Goal: Answer question/provide support: Answer question/provide support

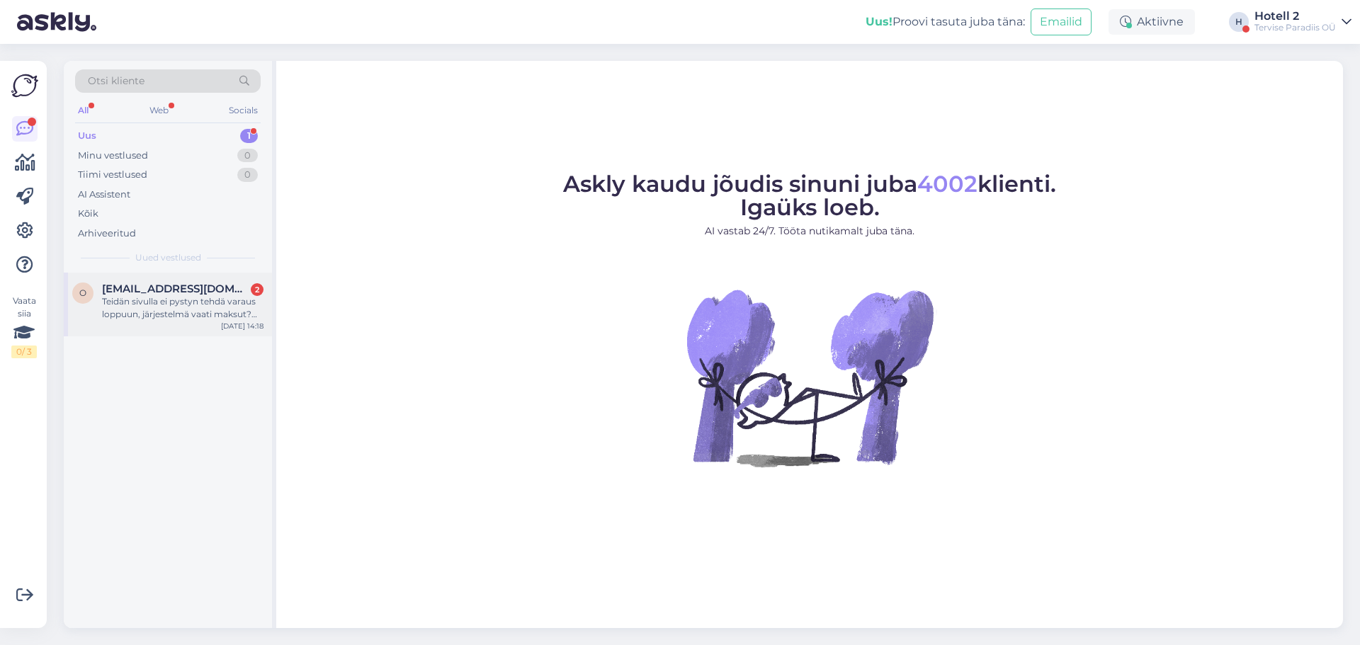
click at [214, 301] on div "Teidän sivulla ei pystyn tehdä varaus loppuun, järjestelmä vaati maksut? Haluaa…" at bounding box center [182, 307] width 161 height 25
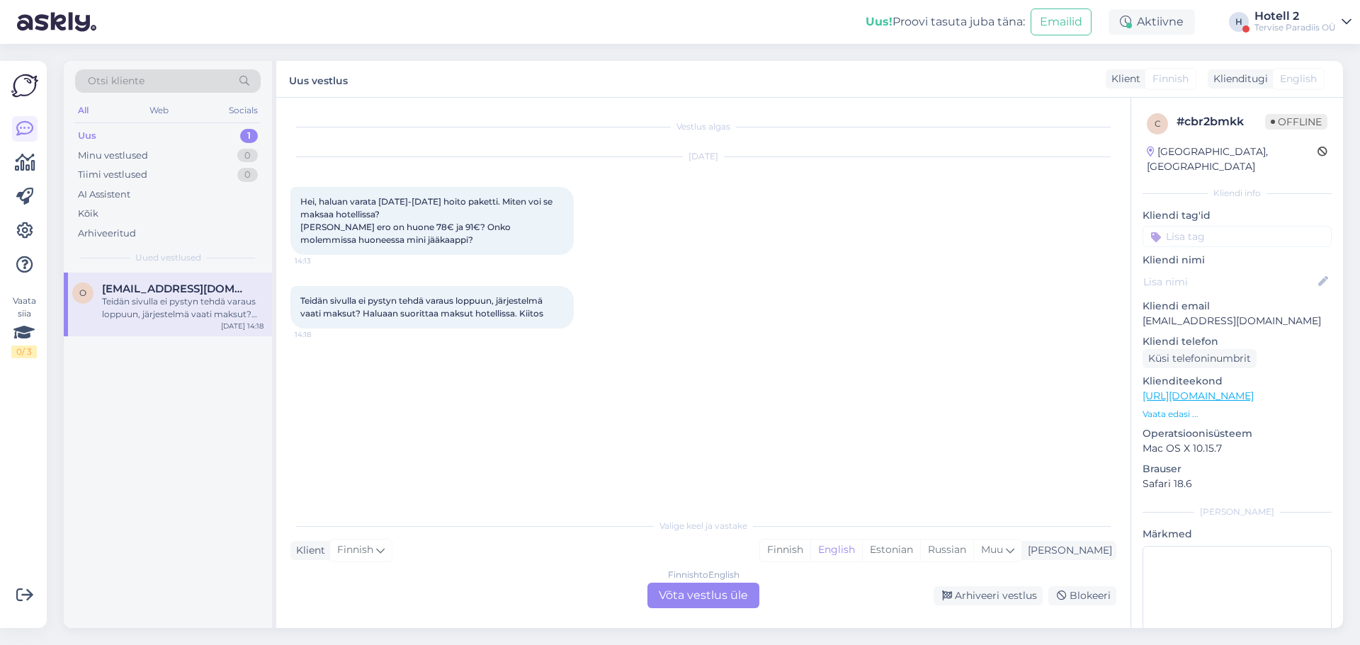
click at [686, 591] on div "Finnish to English Võta vestlus üle" at bounding box center [703, 595] width 112 height 25
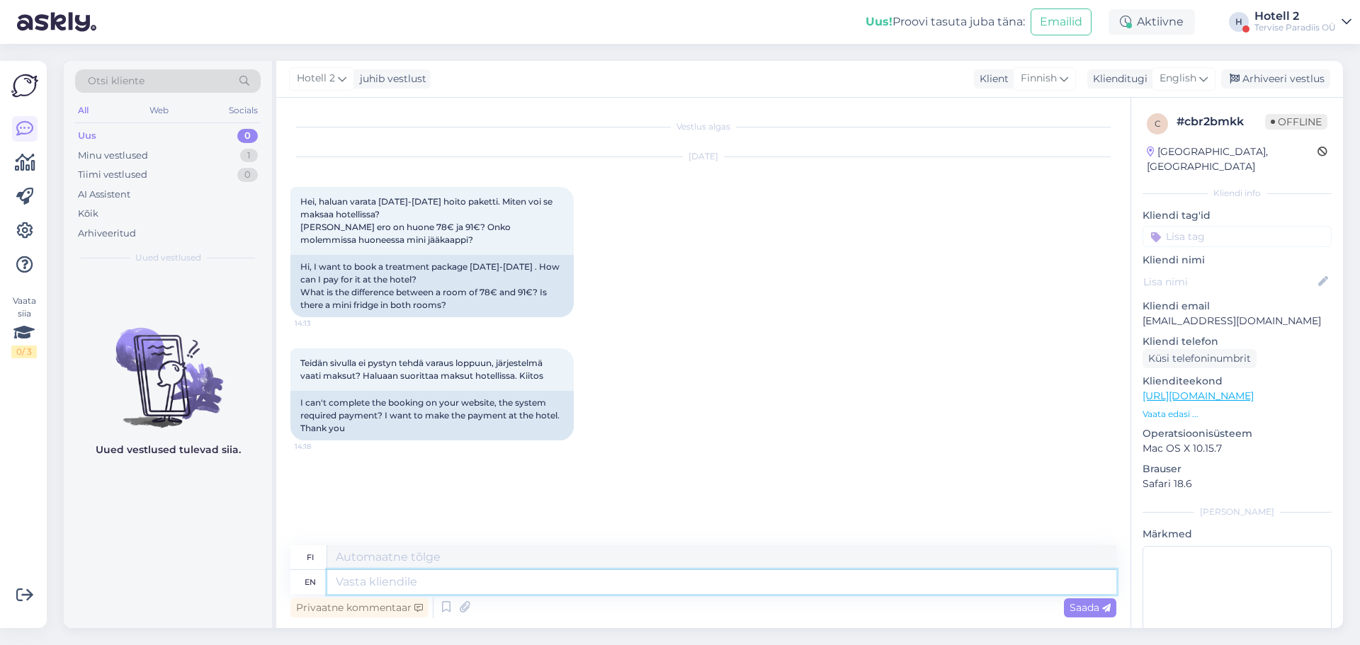
click at [401, 587] on textarea at bounding box center [721, 582] width 789 height 24
type textarea "Hello!"
type textarea "Hei!"
type textarea "Hello! You"
type textarea "Hei! Sinä"
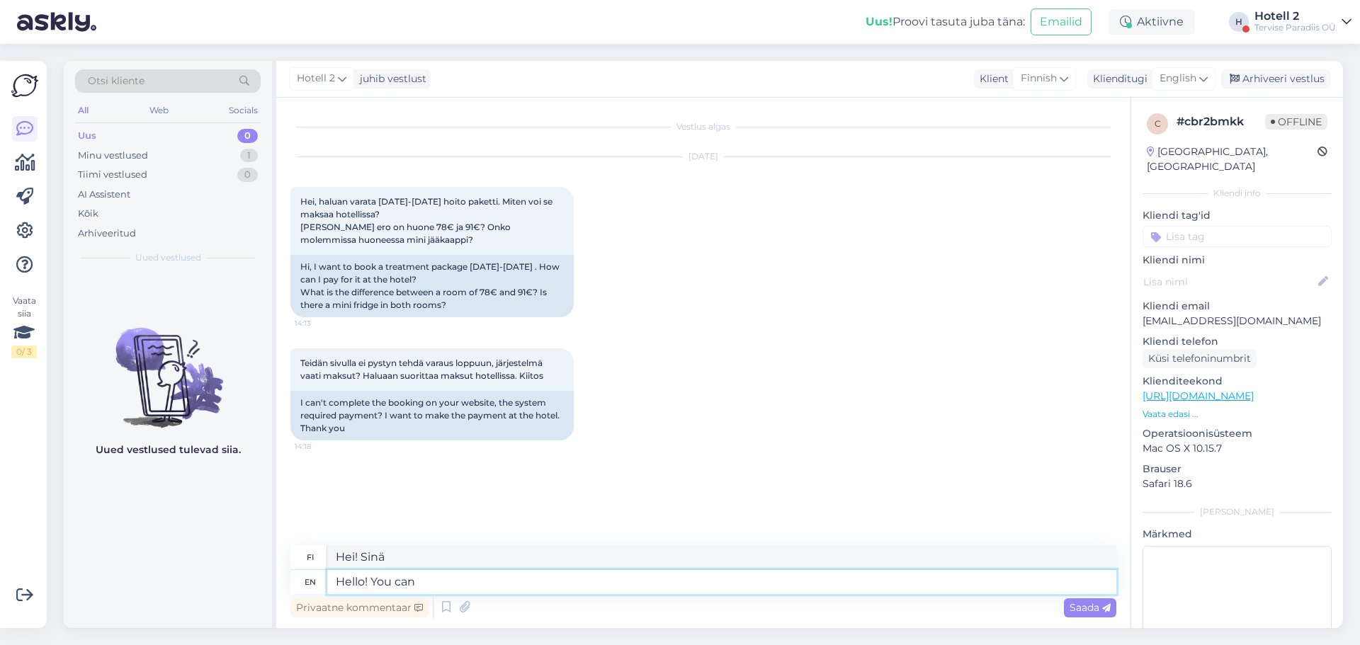
type textarea "Hello! You can"
type textarea "Hei! [PERSON_NAME]"
type textarea "Hello! You can book b"
type textarea "Hei! [PERSON_NAME] varata"
type textarea "Hello! You can book by sendind"
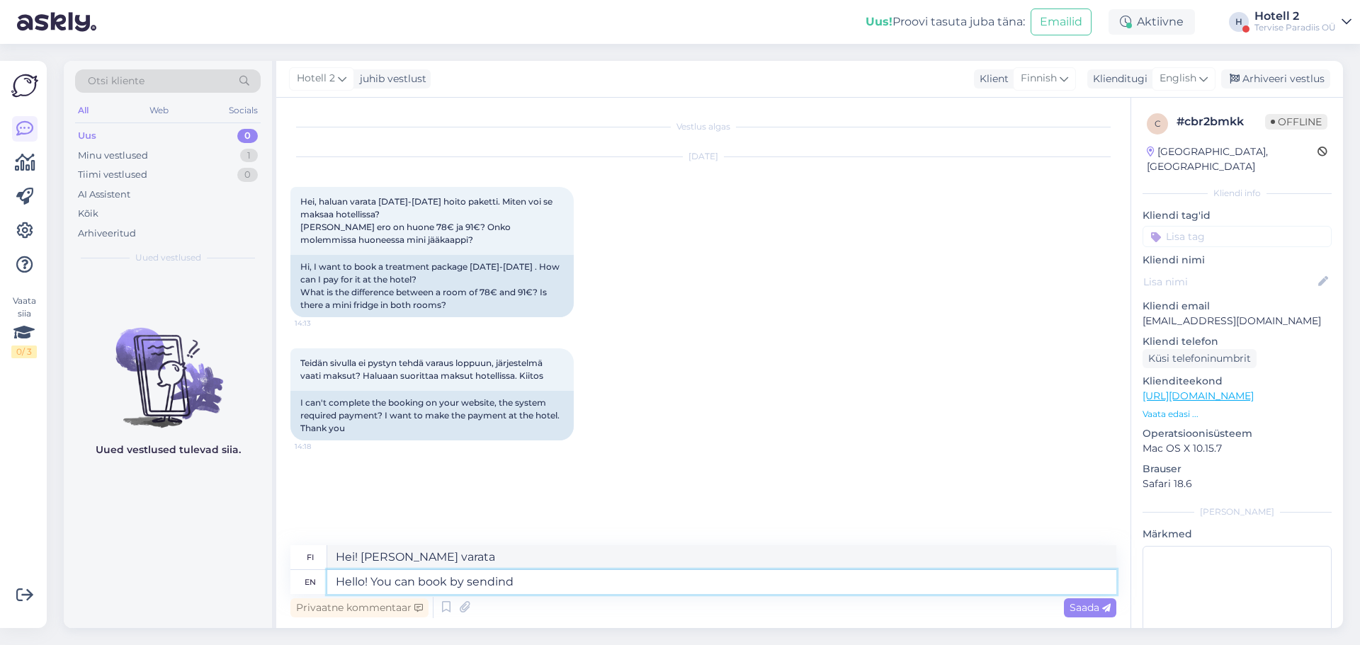
type textarea "Hei! [PERSON_NAME] varata lähettämällä"
type textarea "Hello! You can book by sending an"
type textarea "Hei! [PERSON_NAME] varata lähettämällä viestin"
type textarea "Hello! You can book by sending an e-mail to"
type textarea "Hei! [PERSON_NAME] varata ajan lähettämällä sähköpostia"
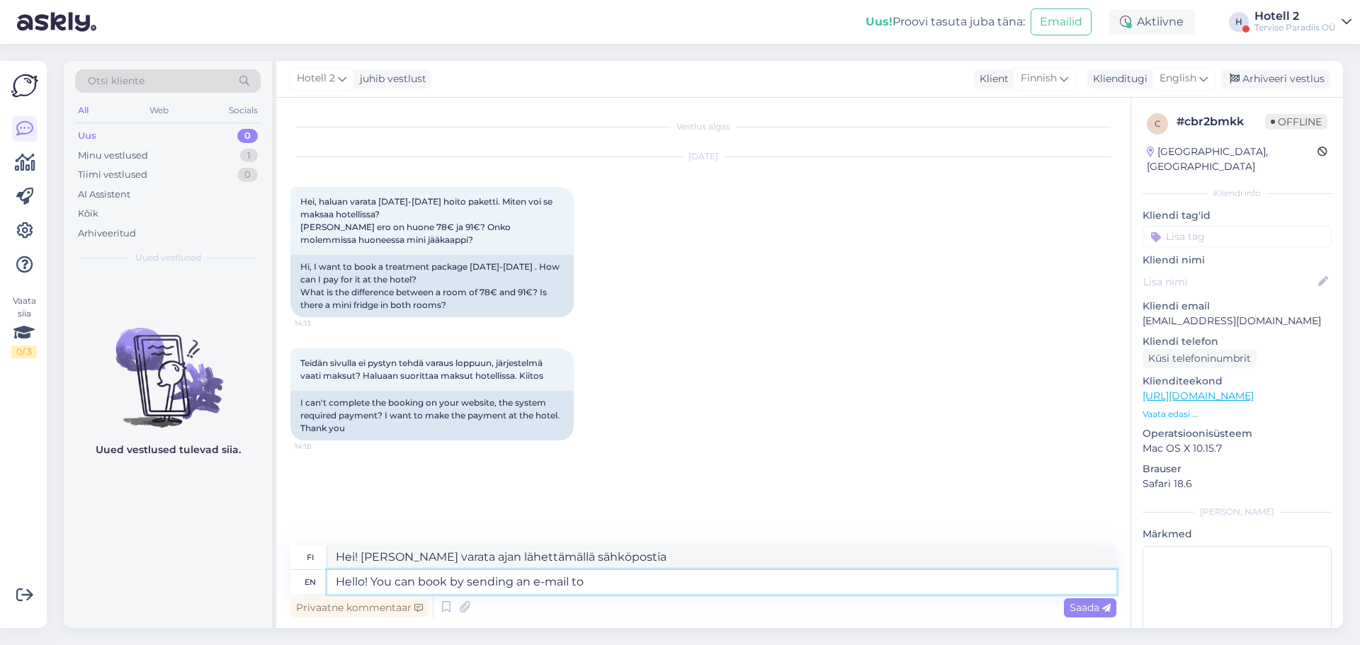
type textarea "Hello! You can book by sending an e-mail to"
type textarea "Hei! [PERSON_NAME] varata ajan lähettämällä sähköpostia osoitteeseen"
type textarea "Hello! You can book by sending an e-mail to sales@"
type textarea "Hei! [PERSON_NAME] varata ajan lähettämällä sähköpostia osoitteeseen sales@"
type textarea "Hello! You can book by sending an e-mail to [EMAIL_ADDRESS][DOMAIN_NAME]"
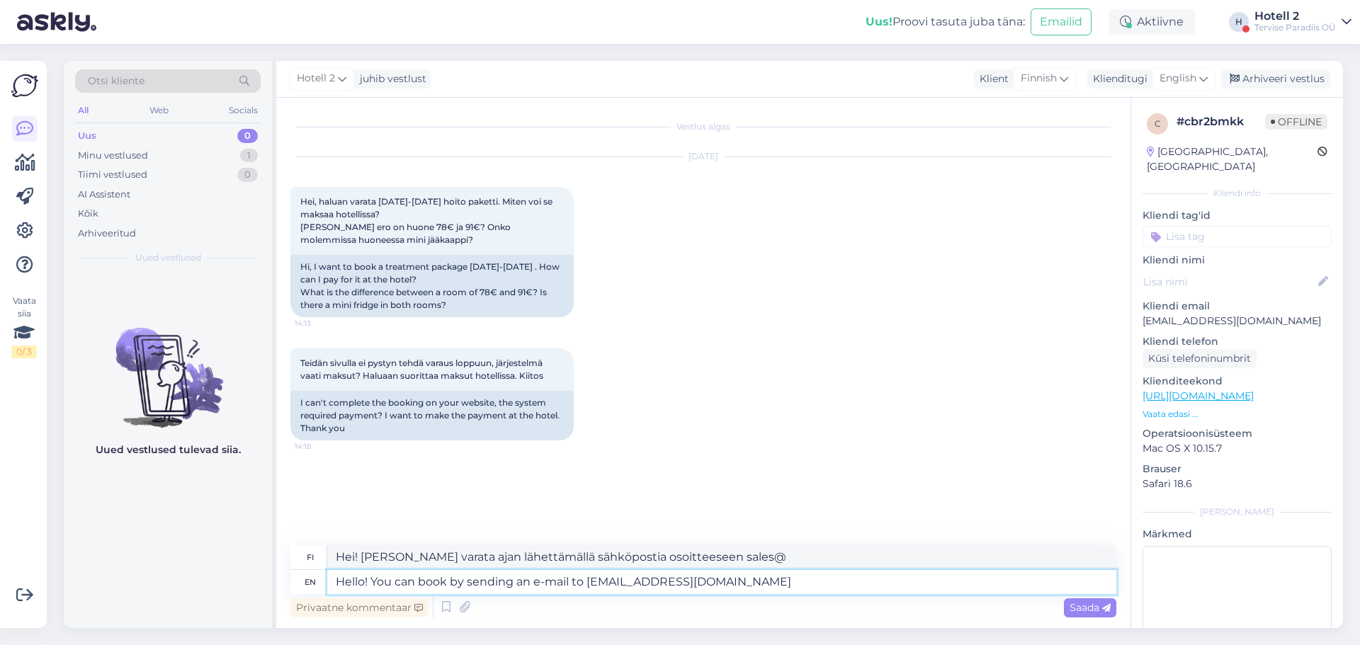
type textarea "Hei! [PERSON_NAME] varata ajan lähettämällä sähköpostia osoitteeseen [EMAIL_ADD…"
type textarea "Hello! You can book by sending an e-mail to [EMAIL_ADDRESS][DOMAIN_NAME]."
type textarea "Hei! [PERSON_NAME] varata ajan lähettämällä sähköpostia osoitteeseen [EMAIL_ADD…"
type textarea "Hello! You can book by sending an e-mail to [EMAIL_ADDRESS][DOMAIN_NAME]. This"
type textarea "Hei! [PERSON_NAME] varata ajan lähettämällä sähköpostia osoitteeseen [EMAIL_ADD…"
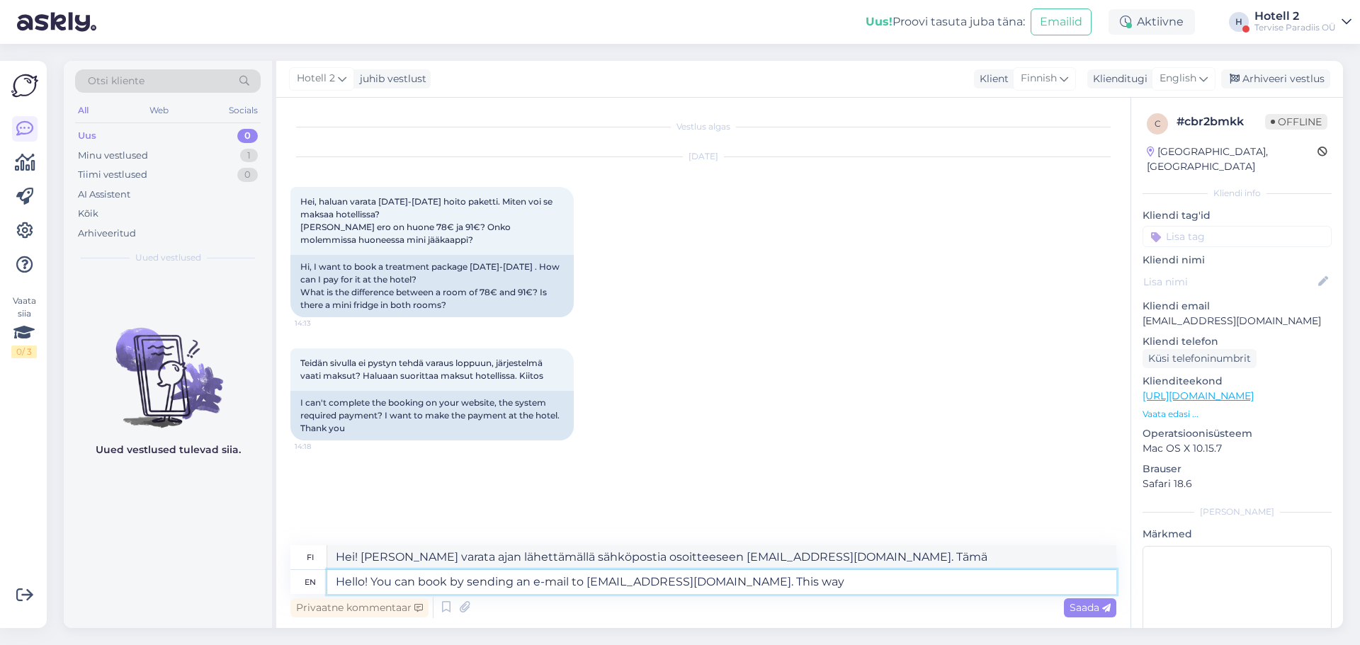
type textarea "Hello! You can book by sending an e-mail to [EMAIL_ADDRESS][DOMAIN_NAME]. This …"
type textarea "Hei! [PERSON_NAME] varata ajan lähettämällä sähköpostia osoitteeseen [EMAIL_ADD…"
type textarea "Hello! You can book by sending an e-mail to [EMAIL_ADDRESS][DOMAIN_NAME]. This …"
type textarea "Hei! [PERSON_NAME] varata ajan lähettämällä sähköpostia osoitteeseen [EMAIL_ADD…"
type textarea "Hello! You can book by sending an e-mail to [EMAIL_ADDRESS][DOMAIN_NAME]. This …"
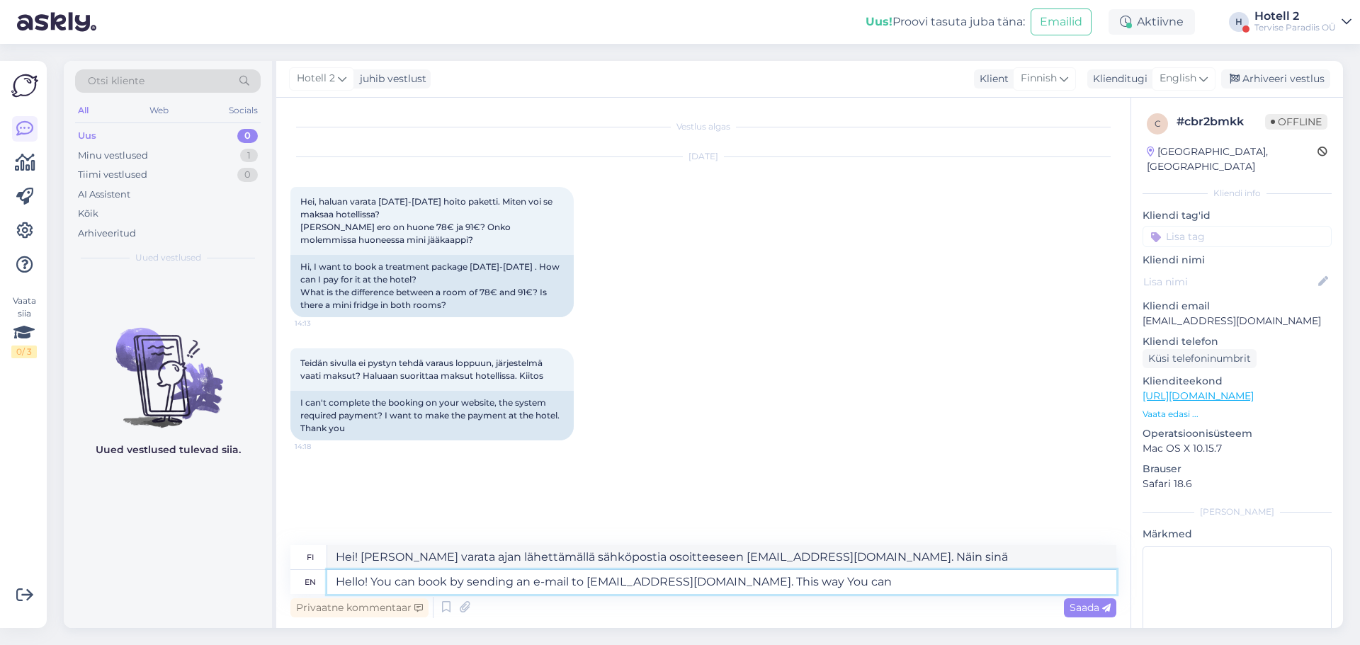
type textarea "Hei! [PERSON_NAME] varata ajan lähettämällä sähköpostia osoitteeseen [EMAIL_ADD…"
type textarea "Hello! You can book by sending an e-mail to [EMAIL_ADDRESS][DOMAIN_NAME]. This …"
type textarea "Hei! [PERSON_NAME] varata ajan lähettämällä sähköpostia osoitteeseen [EMAIL_ADD…"
type textarea "Hello! You can book by sending an e-mail to [EMAIL_ADDRESS][DOMAIN_NAME]. This …"
type textarea "Hei! [PERSON_NAME] varata ajan lähettämällä sähköpostia osoitteeseen [EMAIL_ADD…"
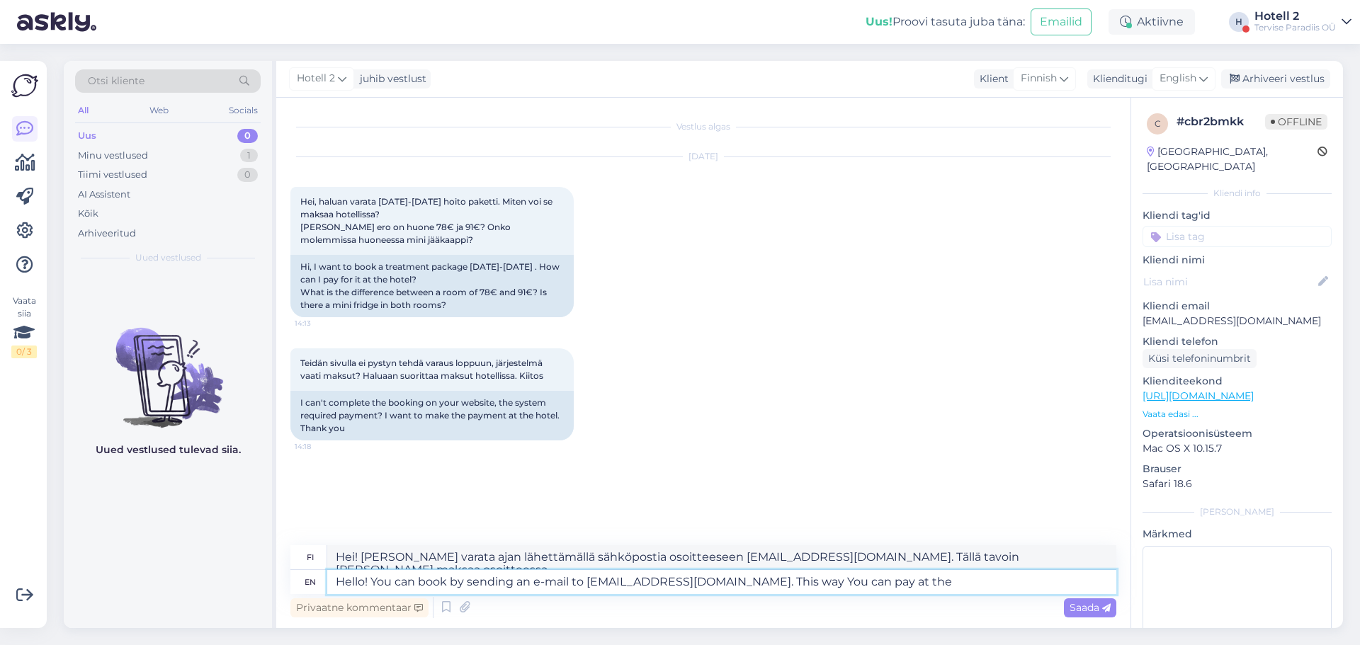
type textarea "Hello! You can book by sending an e-mail to [EMAIL_ADDRESS][DOMAIN_NAME]. This …"
type textarea "Hei! [PERSON_NAME] varata ajan lähettämällä sähköpostia osoitteeseen [EMAIL_ADD…"
type textarea "Hello! You can book by sending an e-mail to [EMAIL_ADDRESS][DOMAIN_NAME]. This …"
type textarea "Hei! [PERSON_NAME] varata huoneen lähettämällä sähköpostia osoitteeseen [EMAIL_…"
type textarea "Hello! You can book by sending an e-mail to [EMAIL_ADDRESS][DOMAIN_NAME]. This …"
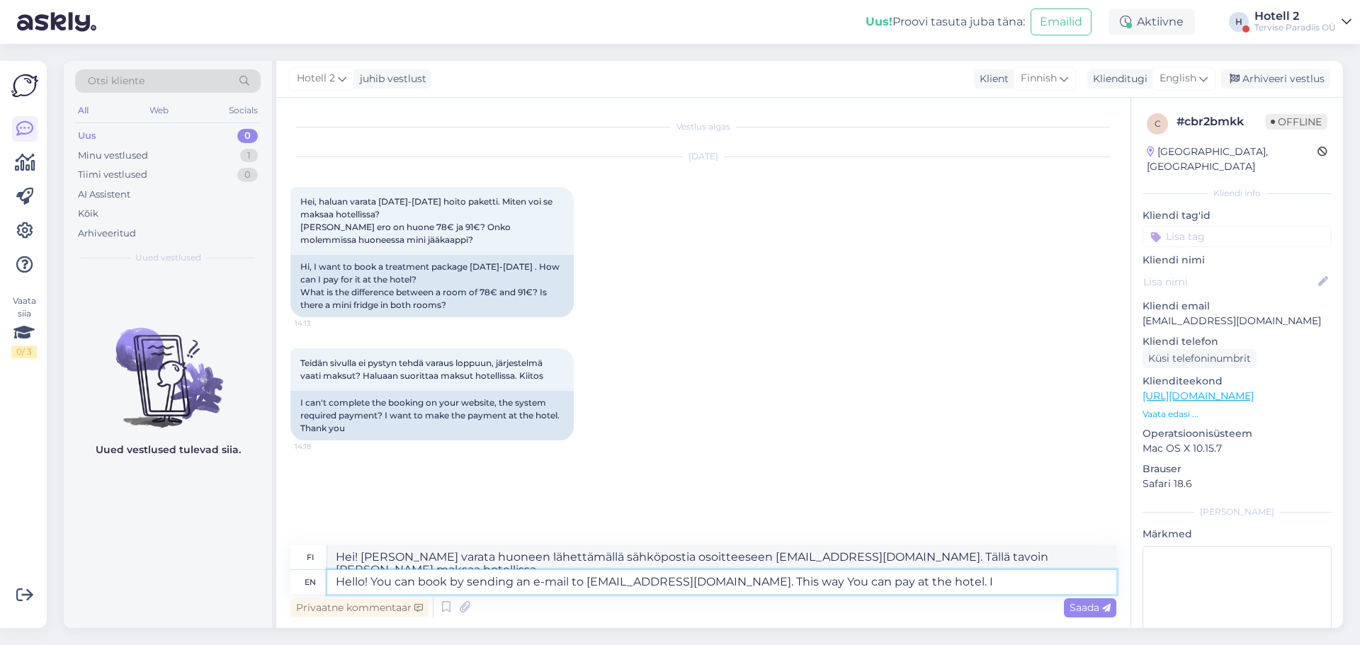
type textarea "Hei! [PERSON_NAME] varata lähettämällä sähköpostia osoitteeseen [EMAIL_ADDRESS]…"
type textarea "Hello! You can book by sending an e-mail to [EMAIL_ADDRESS][DOMAIN_NAME]. This …"
type textarea "Hei! [PERSON_NAME] varata huoneen lähettämällä sähköpostia osoitteeseen [EMAIL_…"
type textarea "Hello! You can book by sending an e-mail to [EMAIL_ADDRESS][DOMAIN_NAME]. This …"
type textarea "Hei! [PERSON_NAME] varata huoneen lähettämällä sähköpostia osoitteeseen [EMAIL_…"
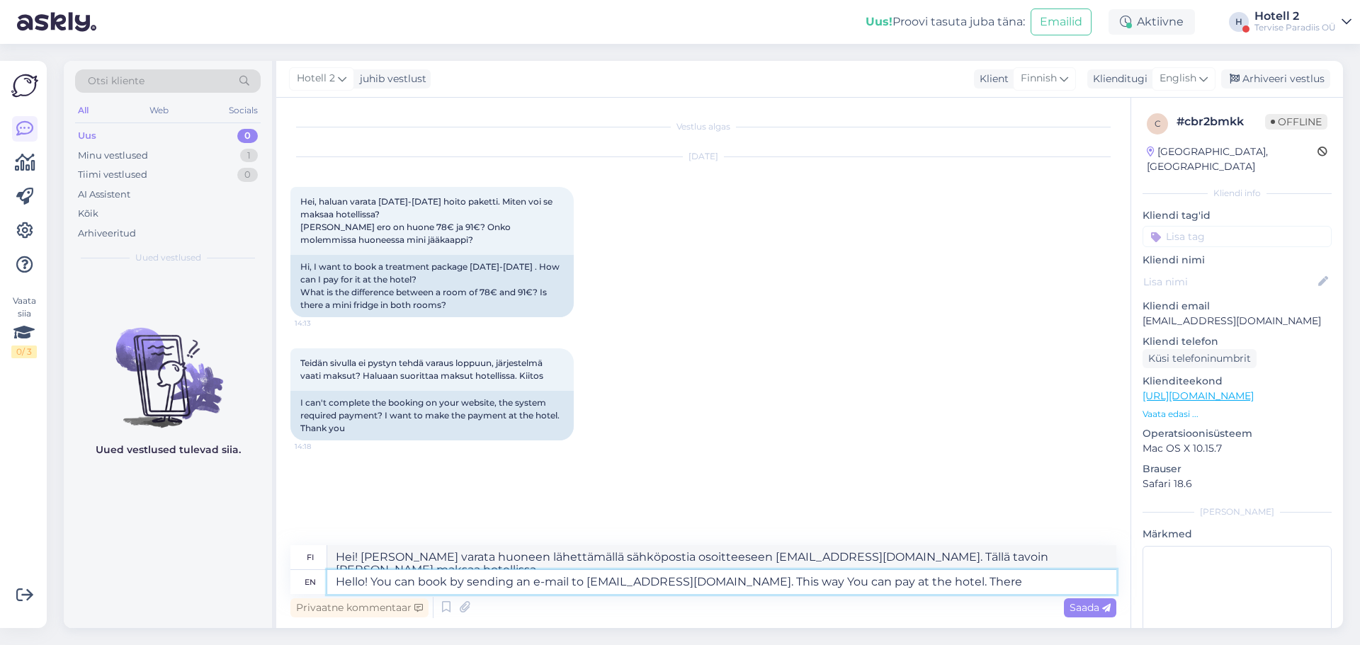
type textarea "Hello! You can book by sending an e-mail to [EMAIL_ADDRESS][DOMAIN_NAME]. This …"
type textarea "Hei! [PERSON_NAME] varata lähettämällä sähköpostia osoitteeseen [EMAIL_ADDRESS]…"
type textarea "Hello! You can book by sending an e-mail to [EMAIL_ADDRESS][DOMAIN_NAME]. This …"
type textarea "Hei! [PERSON_NAME] varata lähettämällä sähköpostia osoitteeseen [EMAIL_ADDRESS]…"
type textarea "Hello! You can book by sending an e-mail to [EMAIL_ADDRESS][DOMAIN_NAME]. This …"
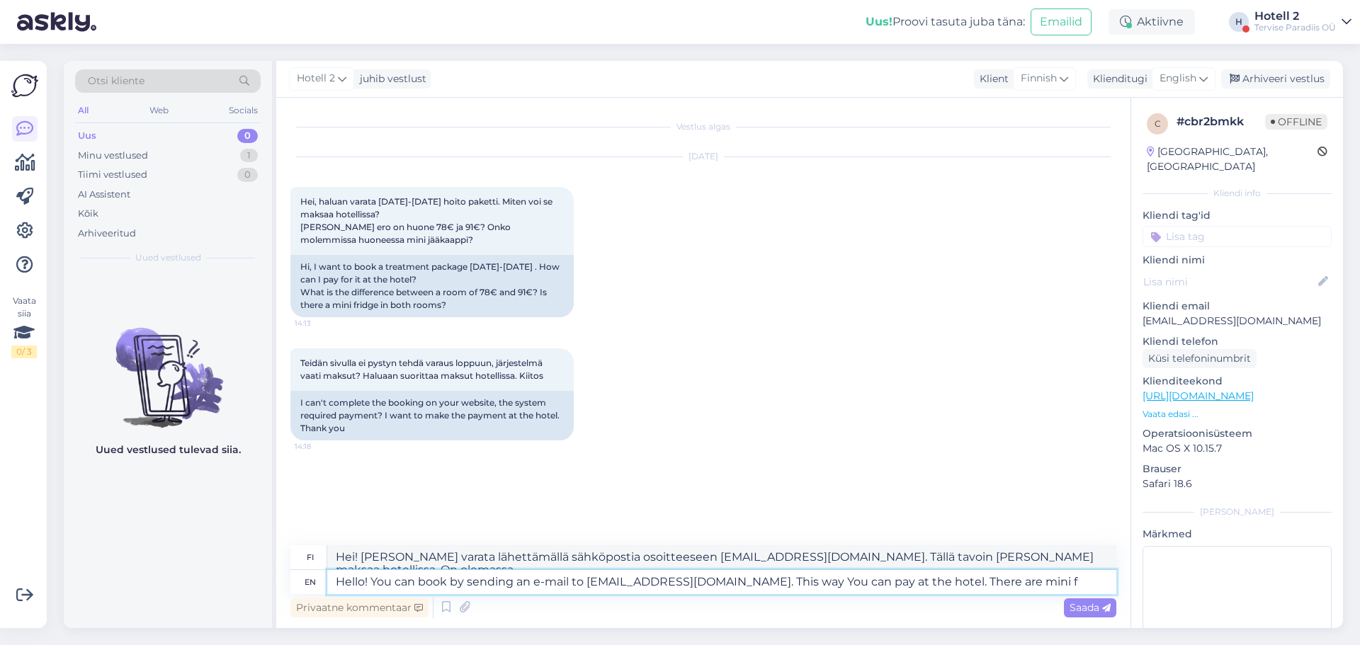
type textarea "Hei! [PERSON_NAME] varata lähettämällä sähköpostia osoitteeseen [EMAIL_ADDRESS]…"
type textarea "Hello! You can book by sending an e-mail to [EMAIL_ADDRESS][DOMAIN_NAME]. This …"
type textarea "Hei! [PERSON_NAME] varata lähettämällä sähköpostia osoitteeseen [EMAIL_ADDRESS]…"
type textarea "Hello! You can book by sending an e-mail to [EMAIL_ADDRESS][DOMAIN_NAME]. This …"
type textarea "Hei! [PERSON_NAME] varata huoneen lähettämällä sähköpostia osoitteeseen [EMAIL_…"
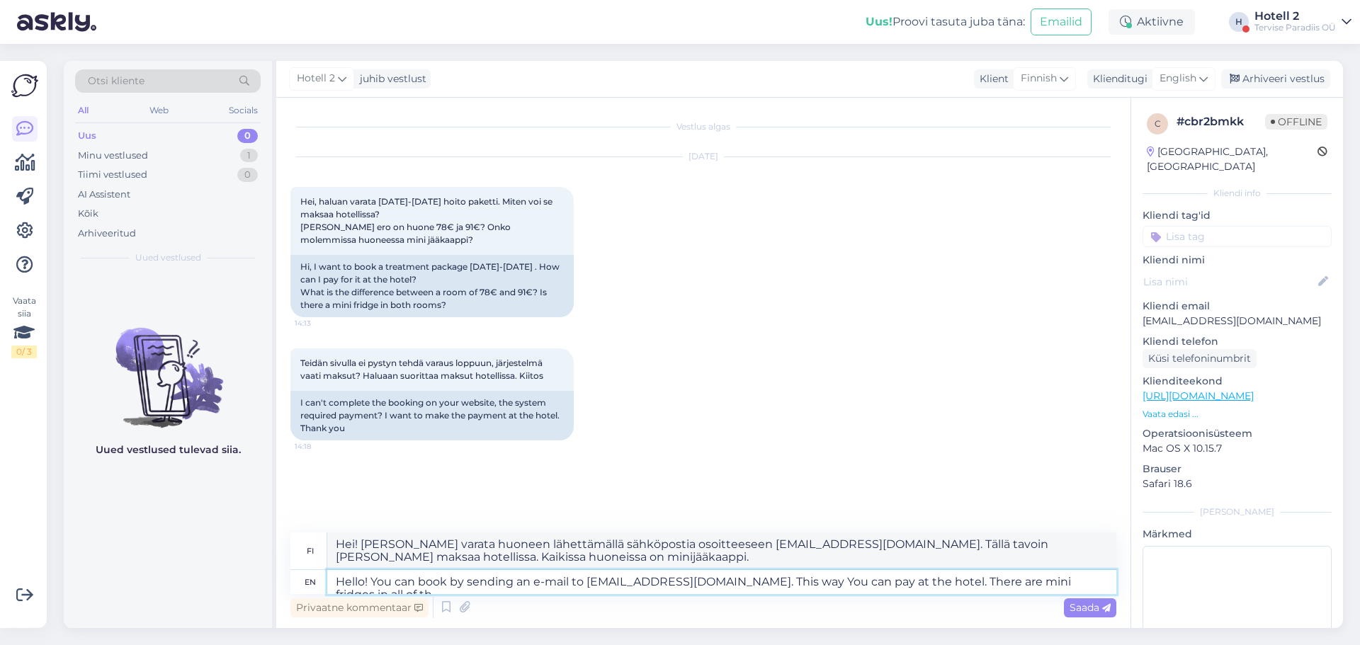
type textarea "Hello! You can book by sending an e-mail to [EMAIL_ADDRESS][DOMAIN_NAME]. This …"
type textarea "Hei! [PERSON_NAME] varata lähettämällä sähköpostia osoitteeseen [EMAIL_ADDRESS]…"
type textarea "Hello! You can book by sending an e-mail to [EMAIL_ADDRESS][DOMAIN_NAME]. This …"
type textarea "Hei! [PERSON_NAME] varata huoneen lähettämällä sähköpostia osoitteeseen [EMAIL_…"
type textarea "Hello! You can book by sending an e-mail to [EMAIL_ADDRESS][DOMAIN_NAME]. This …"
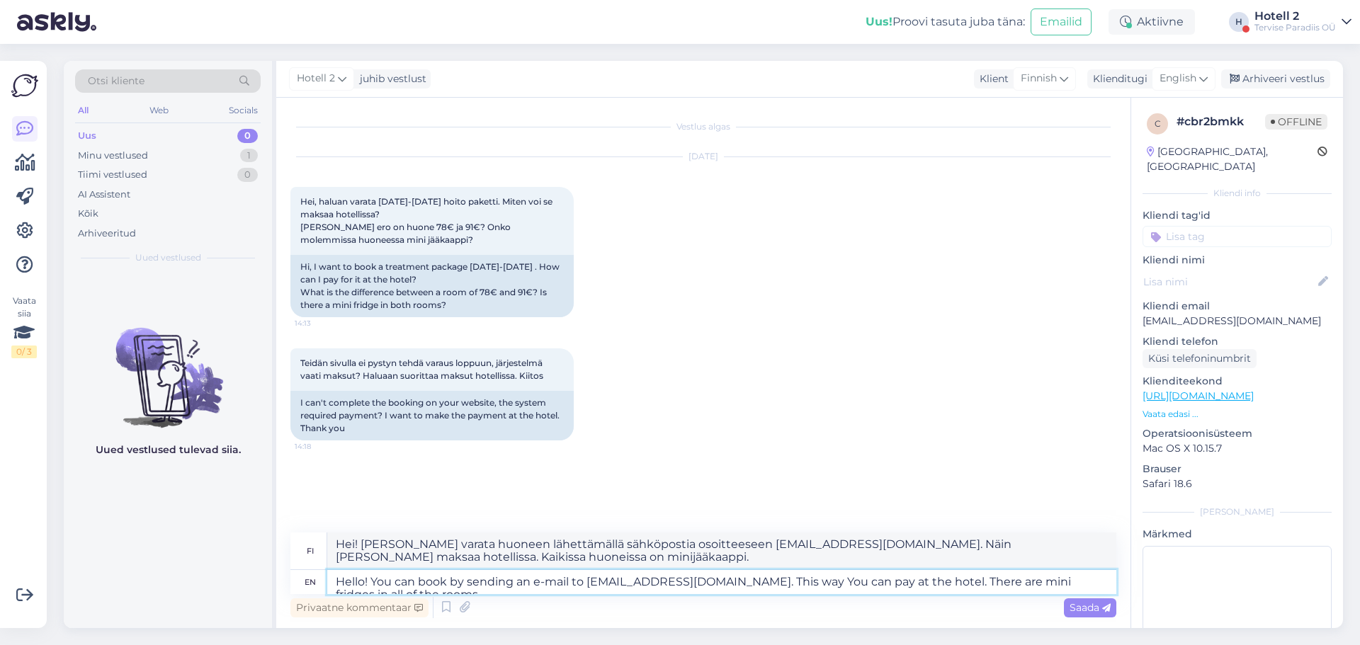
type textarea "Hei! [PERSON_NAME] varata huoneen lähettämällä sähköpostia osoitteeseen [EMAIL_…"
type textarea "Hello! You can book by sending an e-mail to [EMAIL_ADDRESS][DOMAIN_NAME]. This …"
click at [1077, 603] on span "Saada" at bounding box center [1089, 607] width 41 height 13
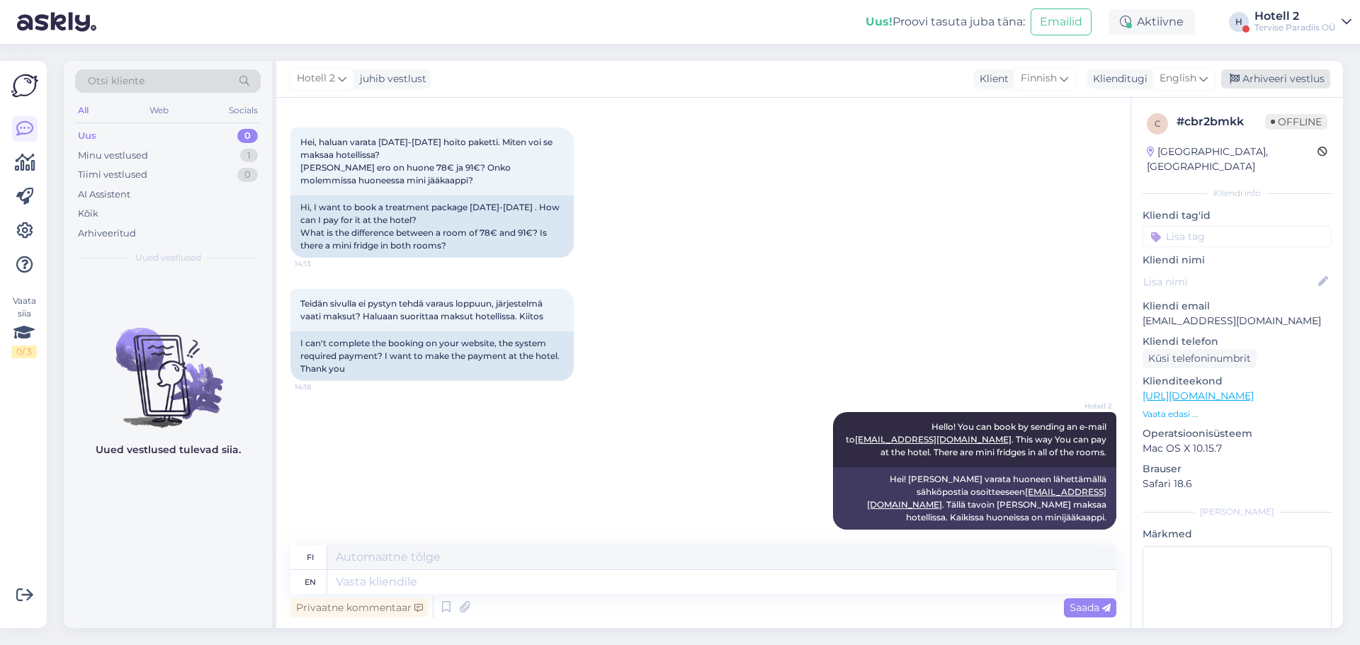
click at [1297, 86] on div "Arhiveeri vestlus" at bounding box center [1275, 78] width 109 height 19
